Goal: Find specific page/section: Find specific page/section

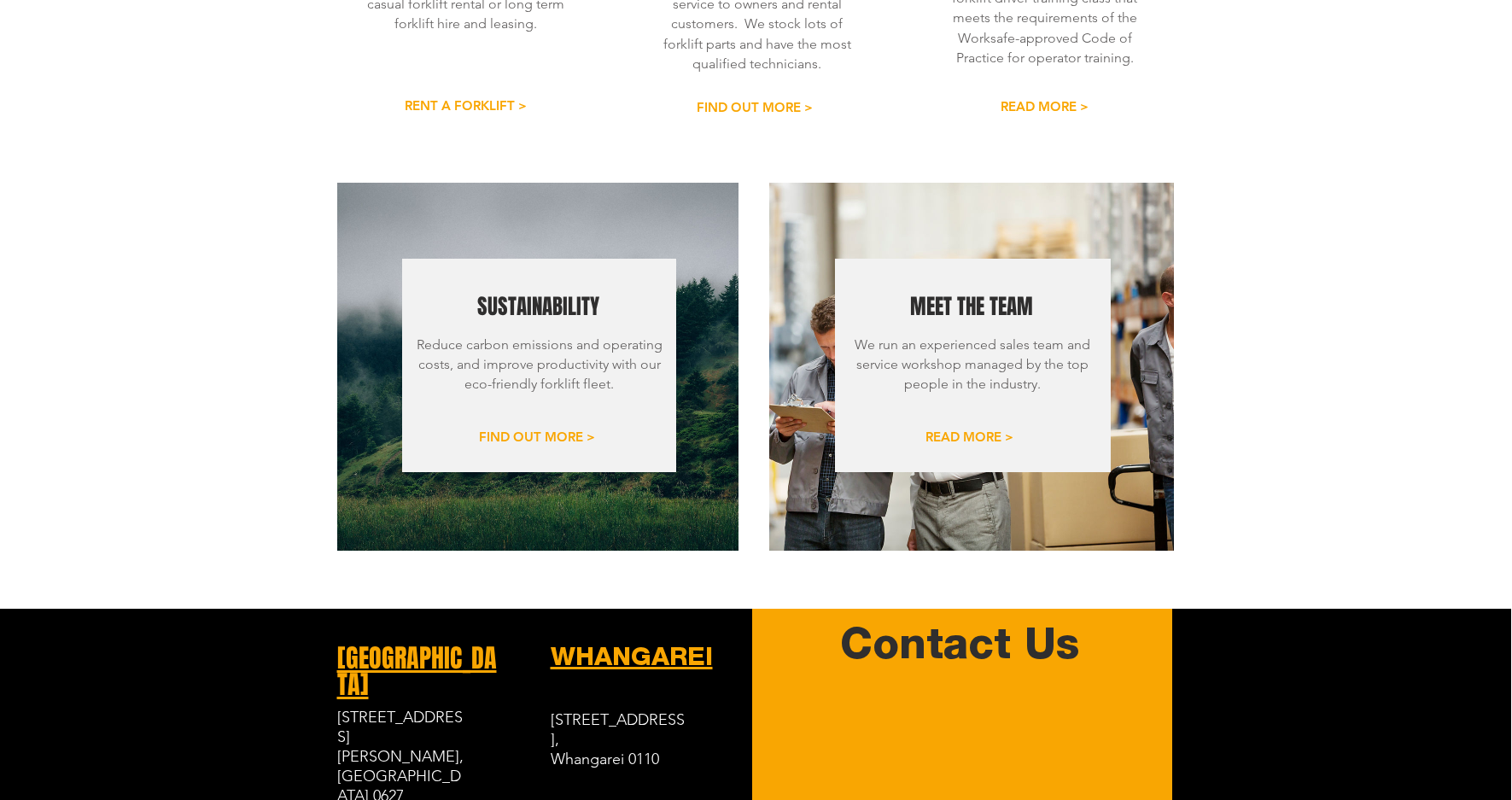
scroll to position [1939, 1]
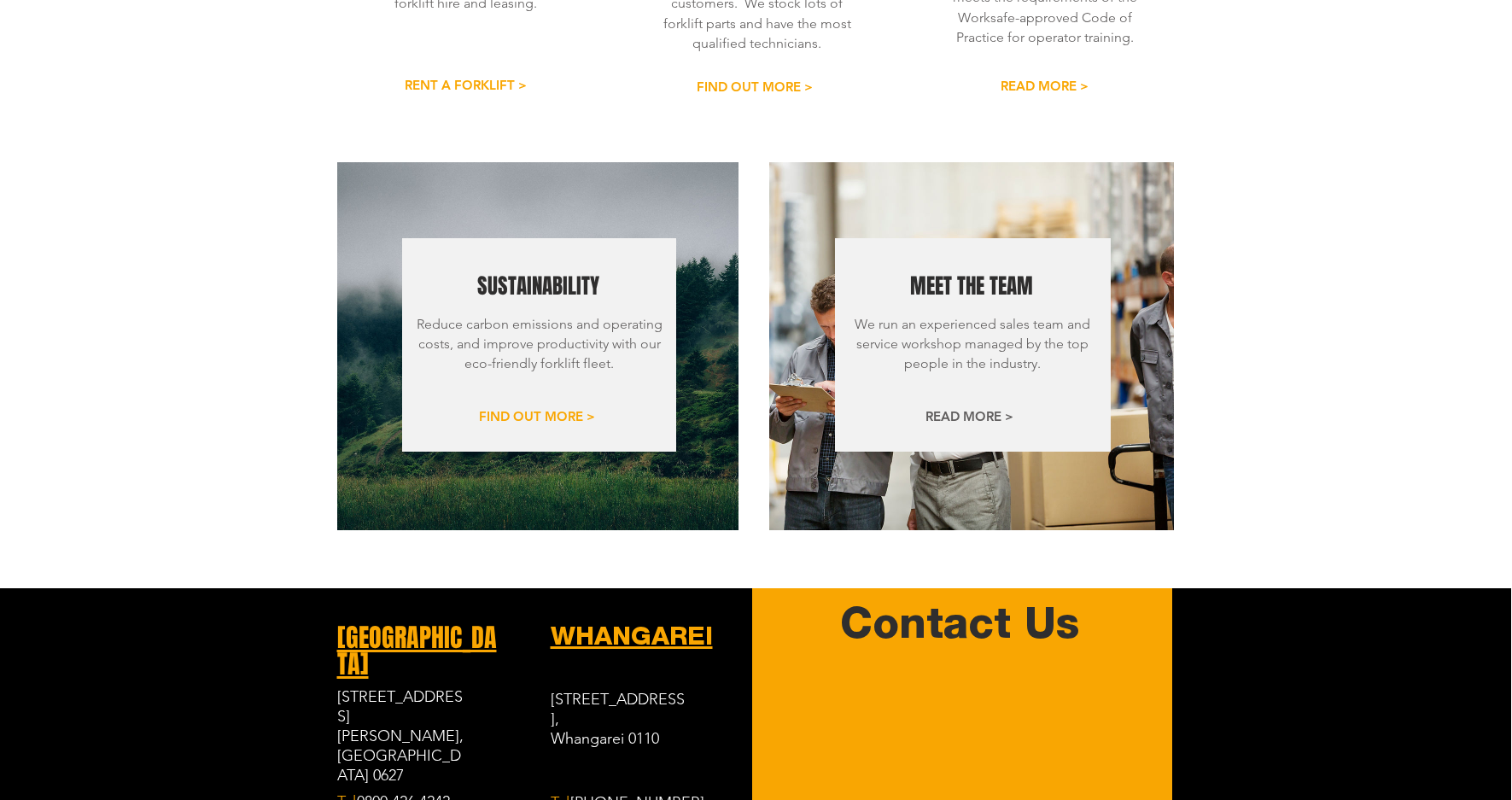
click at [941, 407] on span "READ MORE >" at bounding box center [969, 416] width 88 height 18
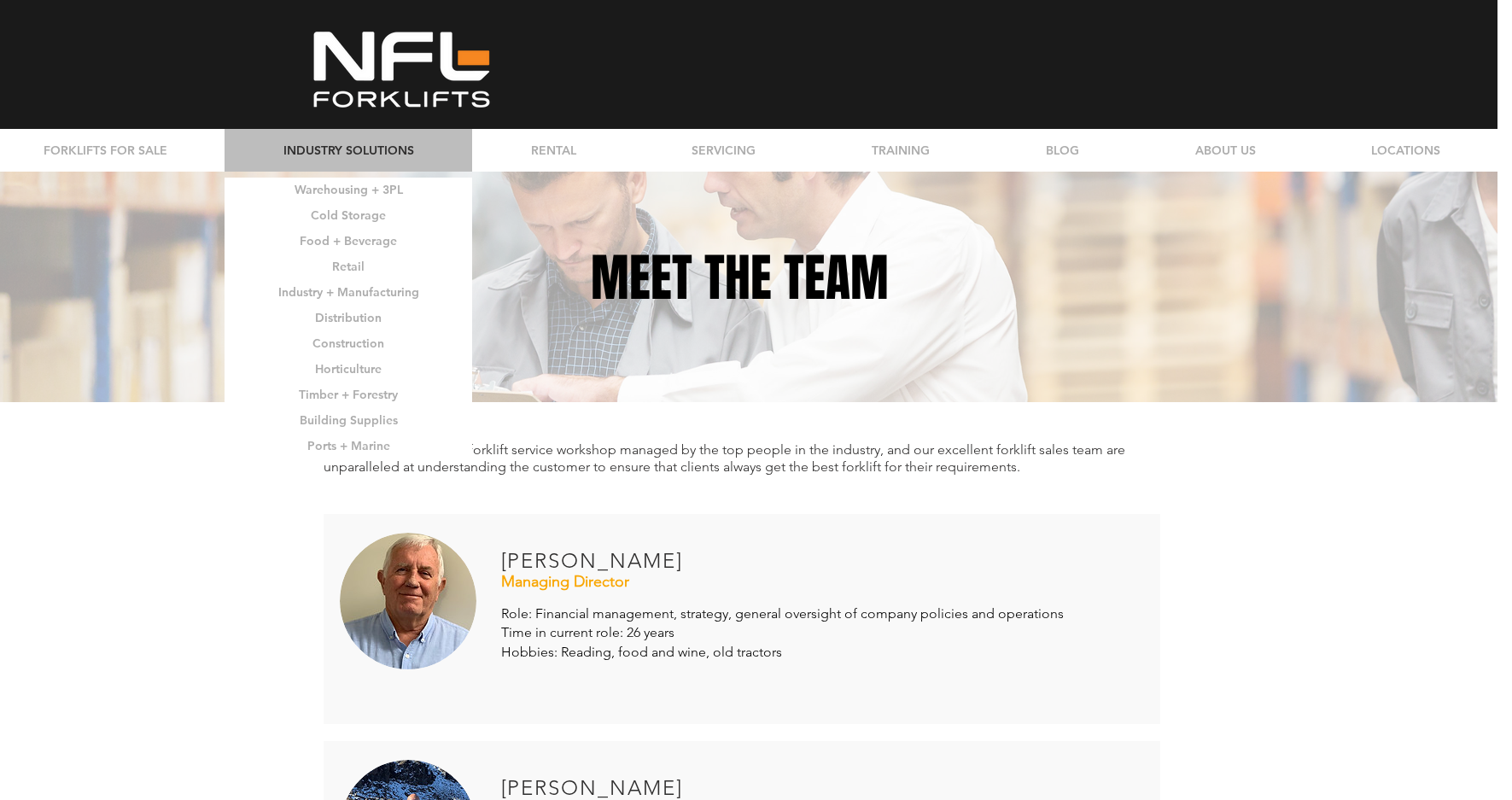
scroll to position [0, 15]
click at [381, 57] on img at bounding box center [401, 69] width 196 height 84
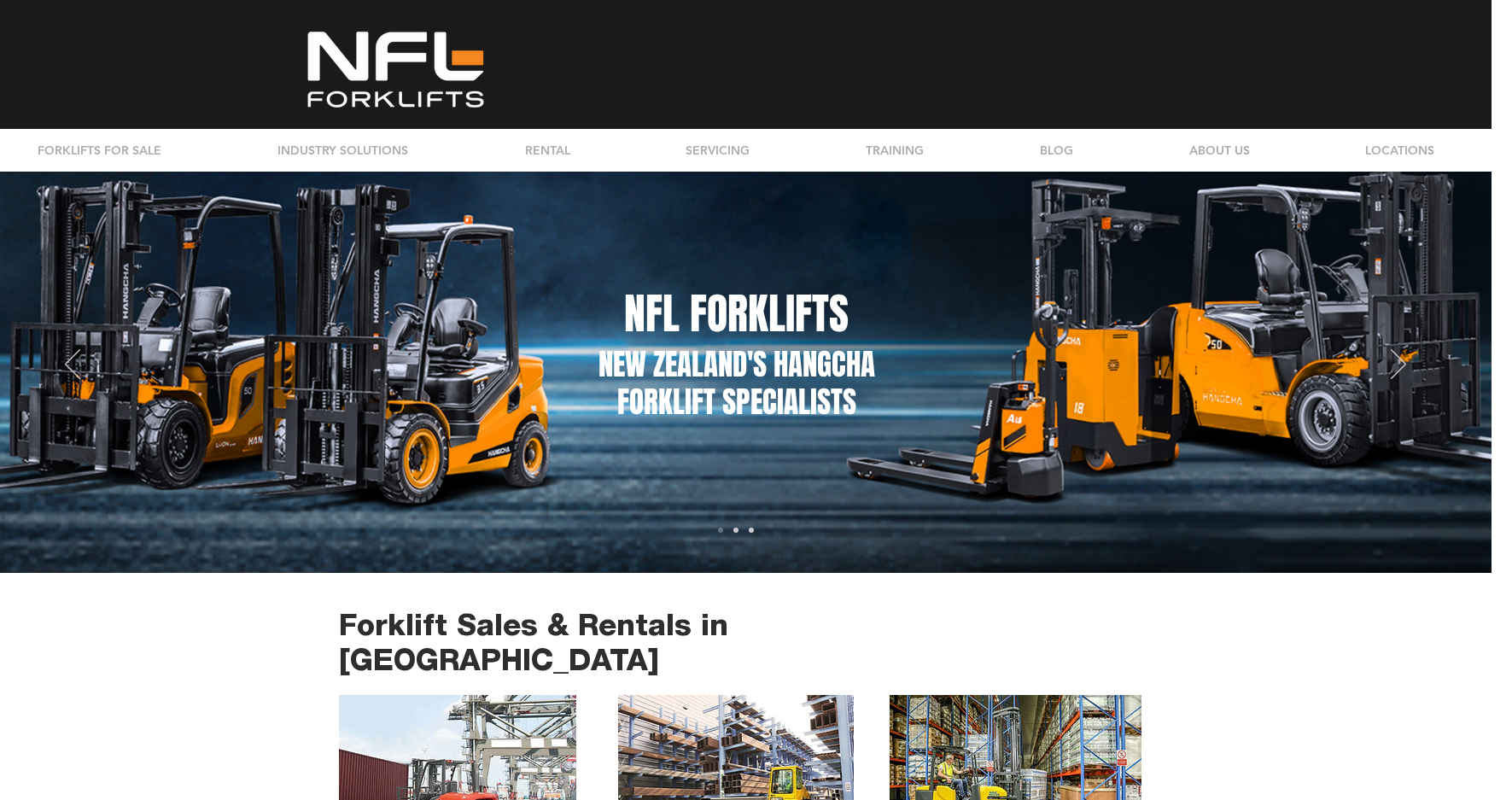
scroll to position [0, 21]
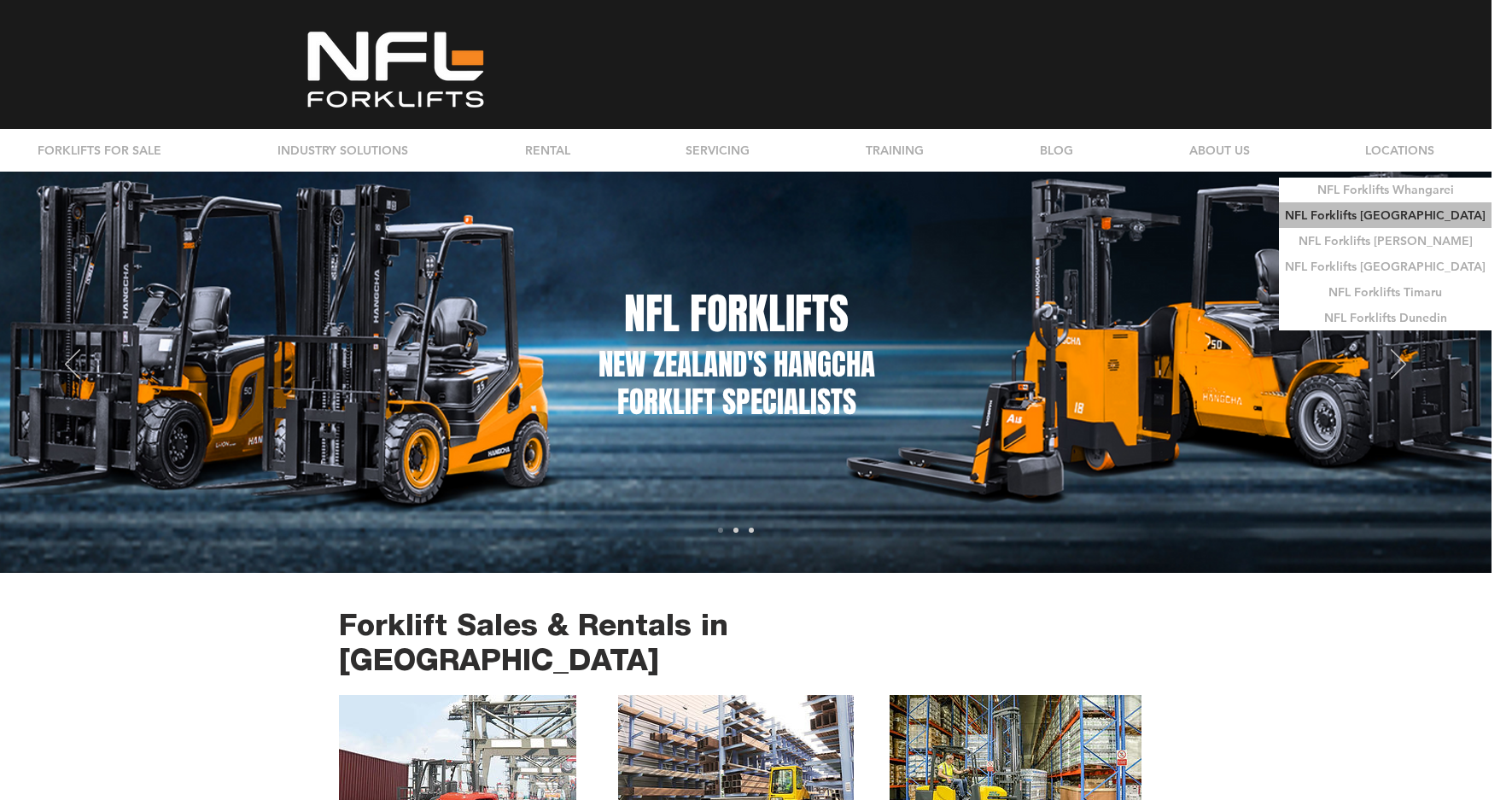
click at [1395, 215] on p "NFL Forklifts [GEOGRAPHIC_DATA]" at bounding box center [1385, 215] width 212 height 25
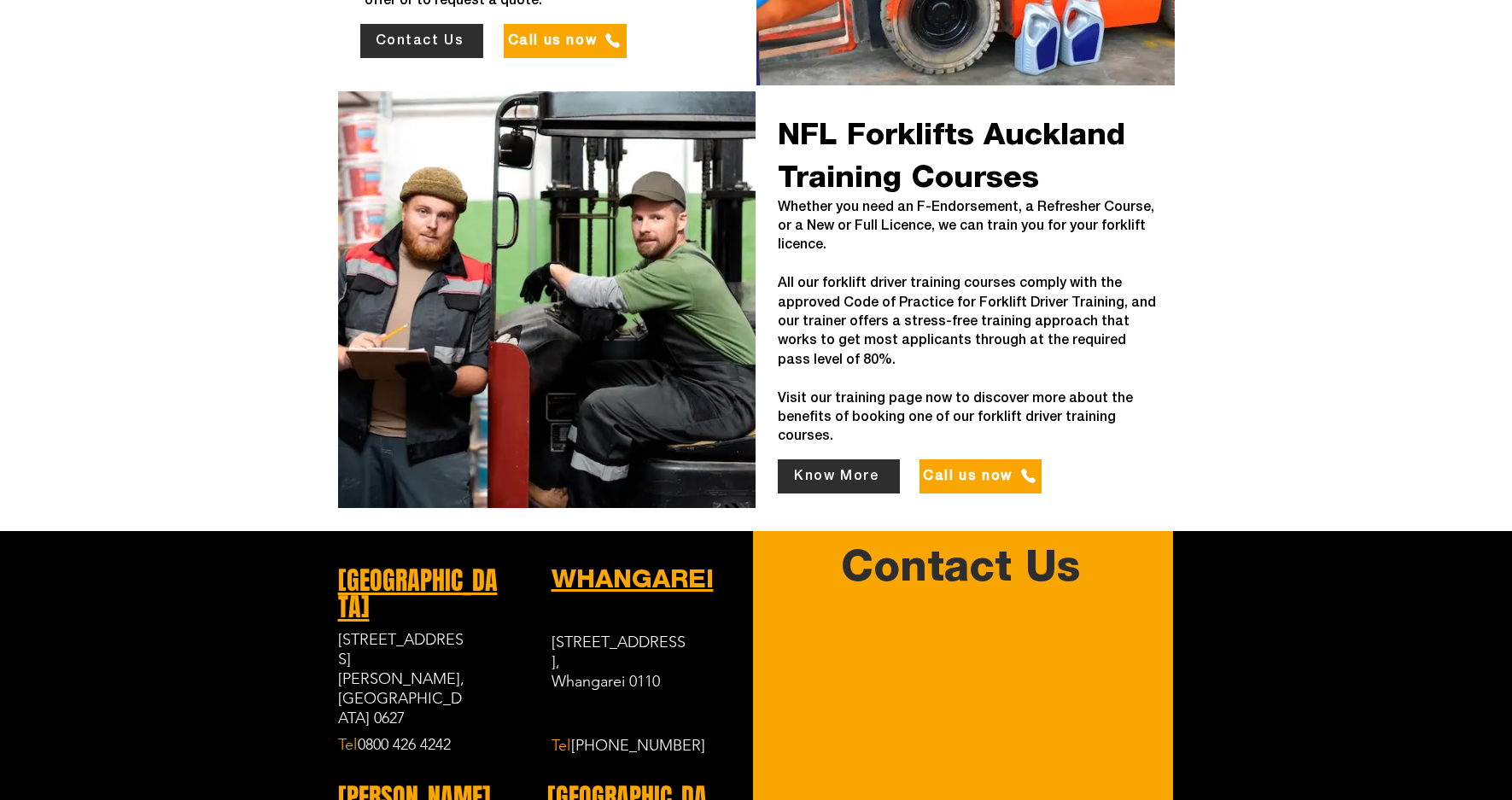
scroll to position [3771, 0]
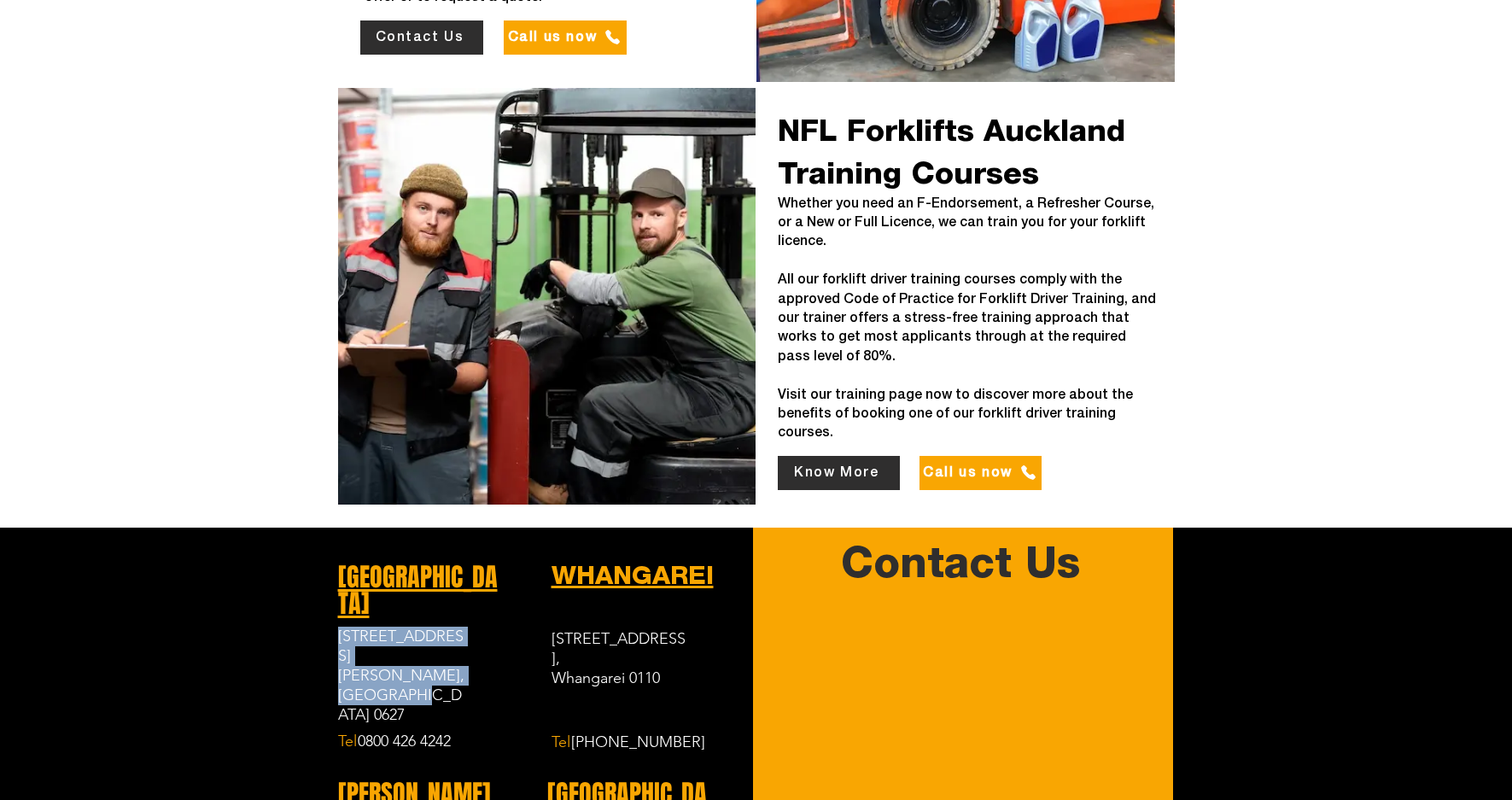
drag, startPoint x: 341, startPoint y: 552, endPoint x: 406, endPoint y: 576, distance: 69.3
click at [406, 627] on div "[STREET_ADDRESS][PERSON_NAME], [GEOGRAPHIC_DATA] 0627" at bounding box center [404, 676] width 132 height 98
